Goal: Check status: Check status

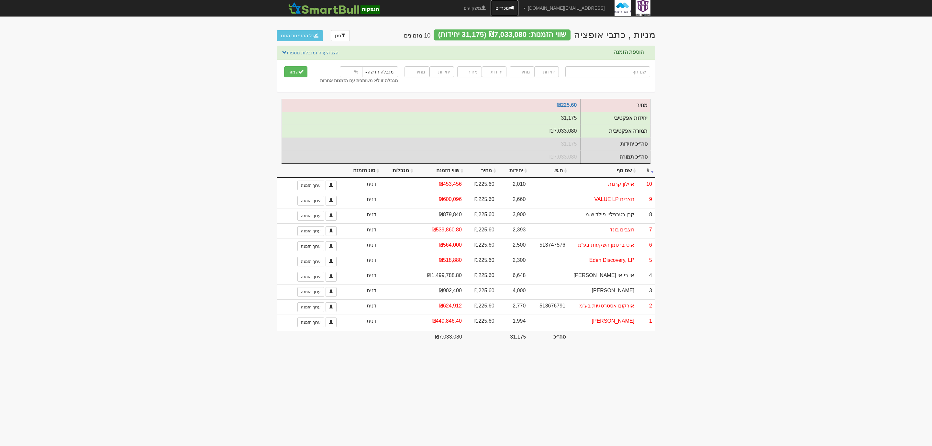
click at [518, 9] on link "מכרזים" at bounding box center [505, 8] width 28 height 16
click at [514, 9] on span at bounding box center [511, 8] width 5 height 5
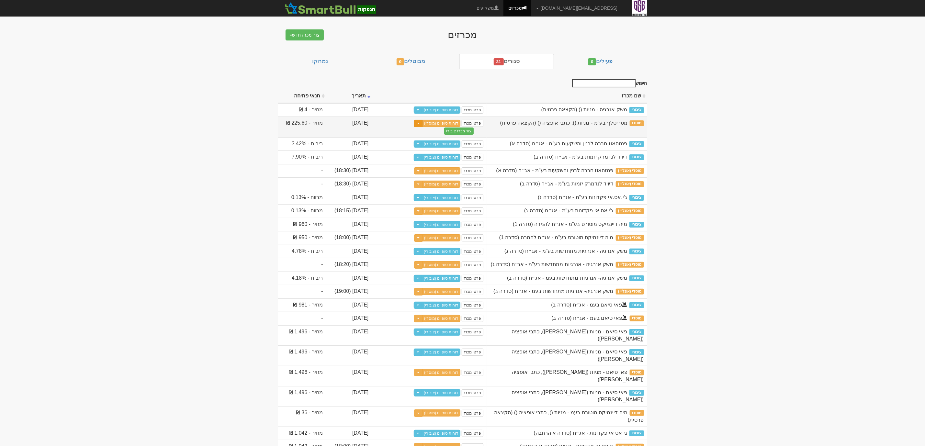
click at [418, 124] on button "Toggle Dropdown" at bounding box center [418, 123] width 8 height 7
click at [497, 126] on div "מטריסלף בע"מ - מניות (), כתבי אופציה () (הקצאה פרטית)" at bounding box center [567, 122] width 154 height 7
click at [454, 124] on link "דוחות סופיים (מוסדי)" at bounding box center [441, 123] width 38 height 7
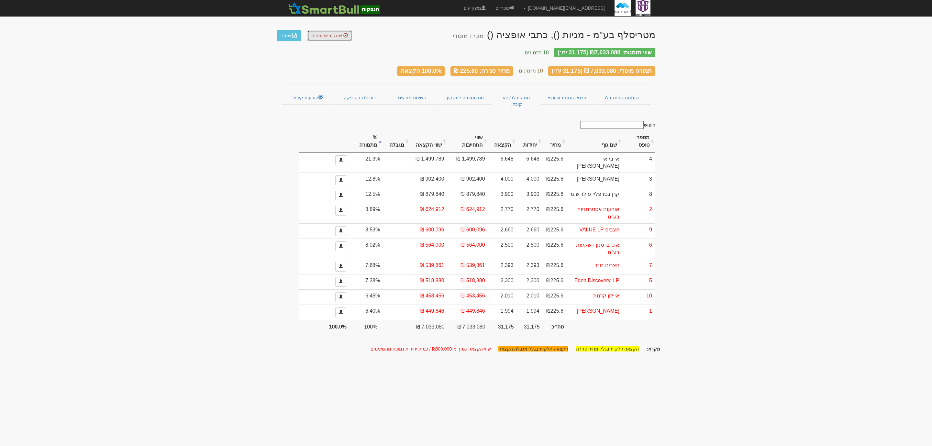
click at [325, 36] on span "שנה תנאי סגירה" at bounding box center [326, 35] width 31 height 5
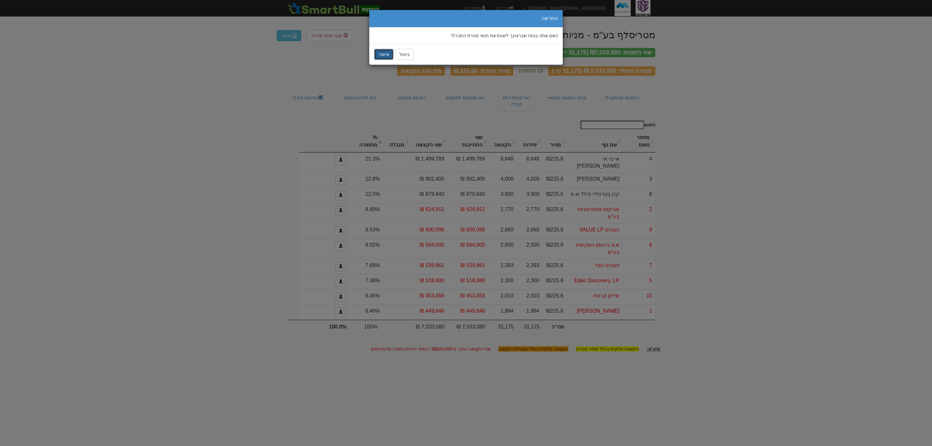
click at [385, 56] on button "אישור" at bounding box center [383, 54] width 19 height 11
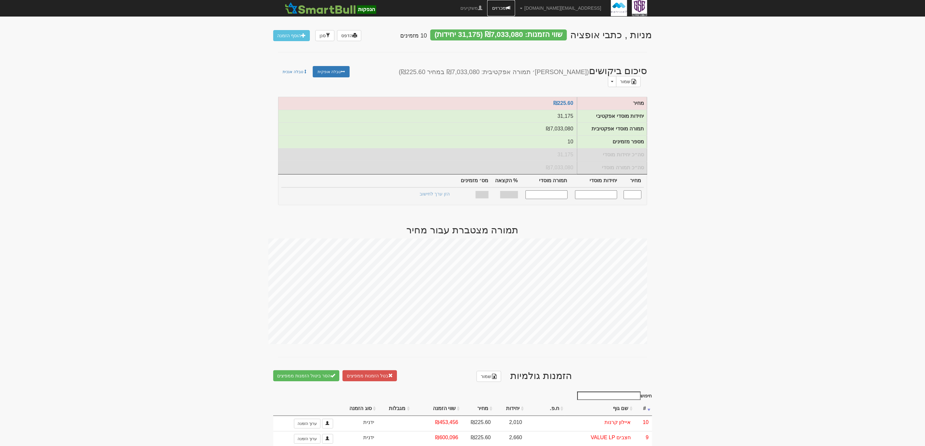
click at [515, 10] on link "מכרזים" at bounding box center [501, 8] width 28 height 16
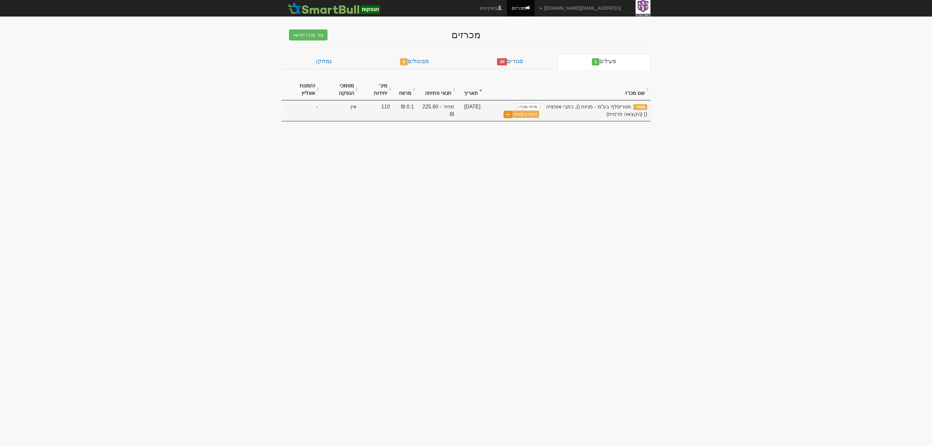
click at [506, 116] on button "Toggle Dropdown" at bounding box center [508, 114] width 8 height 7
click at [442, 107] on td "מחיר - 225.60 ₪" at bounding box center [437, 110] width 40 height 21
drag, startPoint x: 591, startPoint y: 109, endPoint x: 676, endPoint y: 295, distance: 204.2
click at [680, 301] on body "[EMAIL_ADDRESS][DOMAIN_NAME] הגדרות חשבונות הנפקה תבניות הודעות קיבול" at bounding box center [466, 223] width 932 height 446
